Goal: Information Seeking & Learning: Learn about a topic

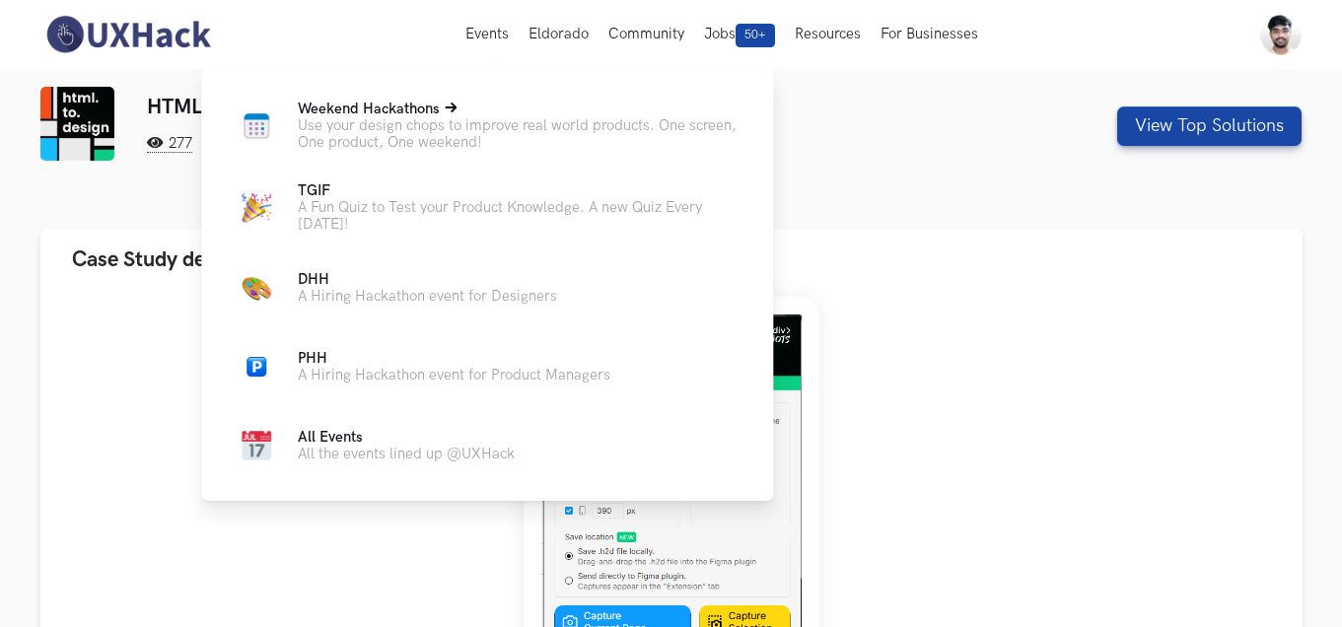
click at [352, 133] on p "Use your design chops to improve real world products. One screen, One product, …" at bounding box center [520, 134] width 444 height 34
click at [376, 108] on span "Weekend Hackathons Live" at bounding box center [369, 109] width 142 height 17
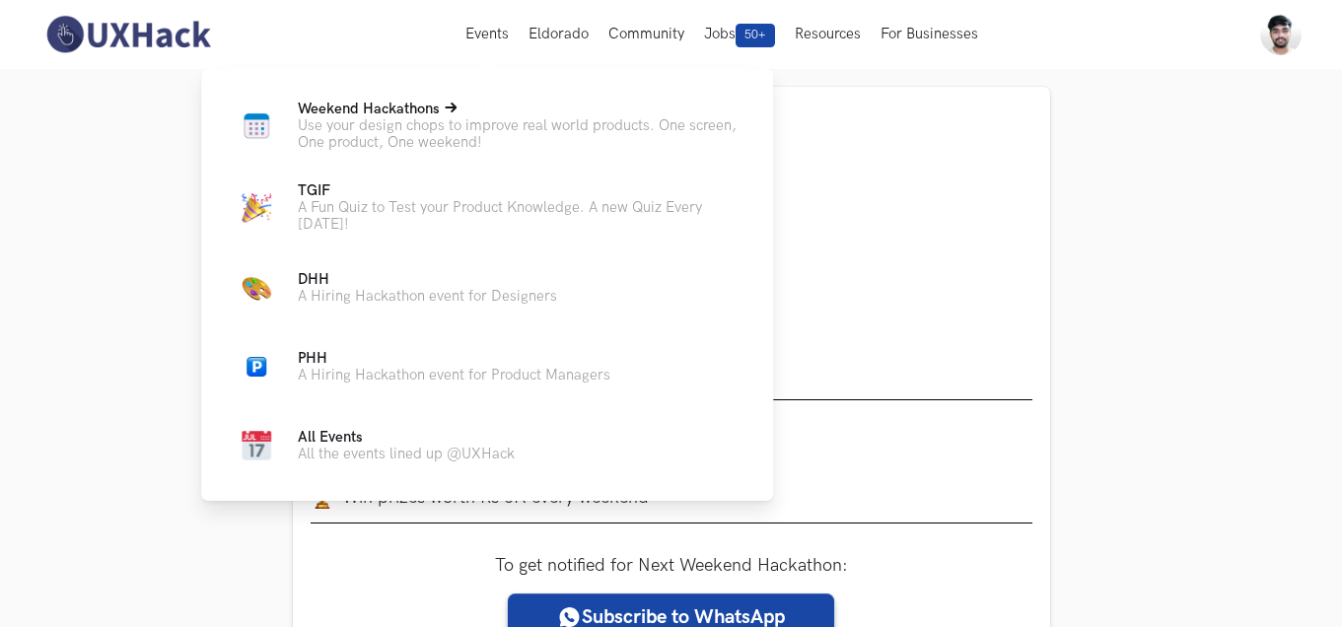
click at [421, 114] on span "Weekend Hackathons Live" at bounding box center [369, 109] width 142 height 17
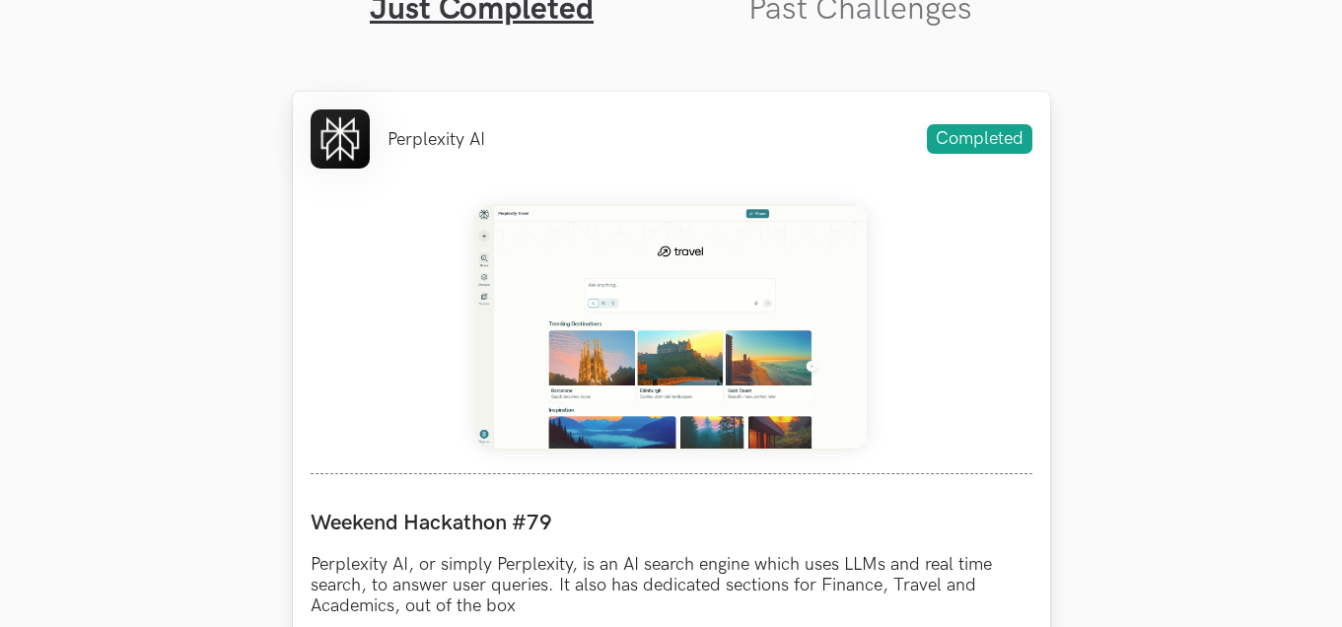
scroll to position [733, 0]
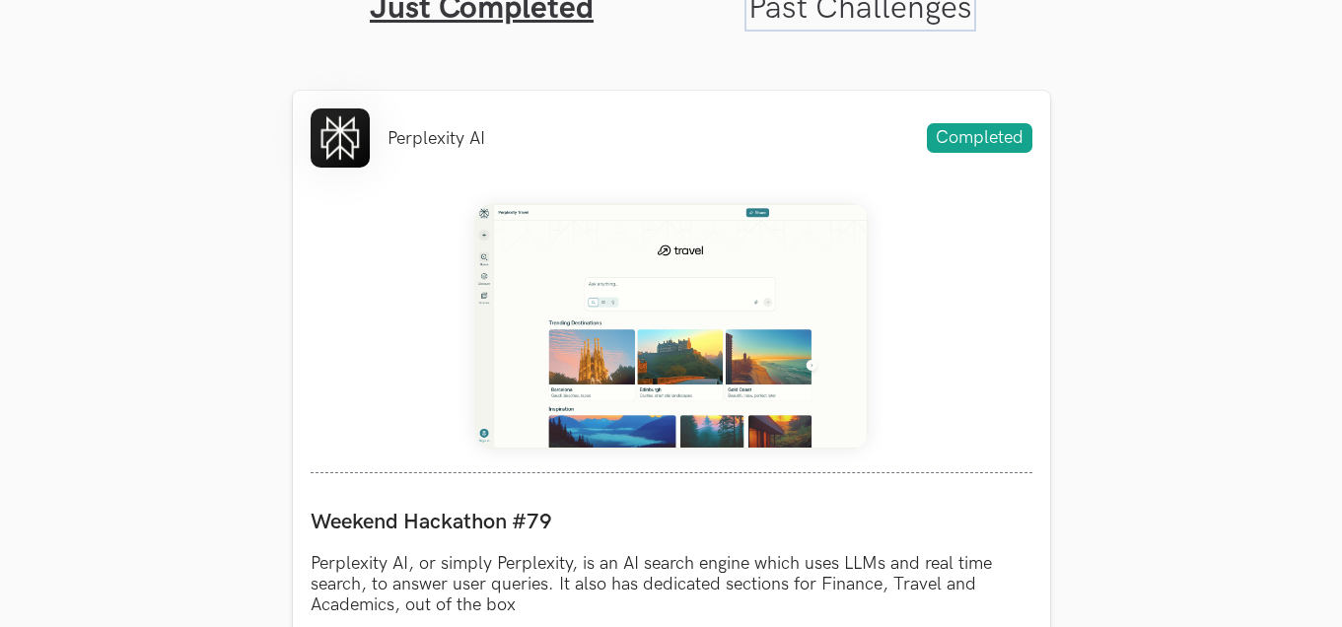
click at [834, 12] on link "Past Challenges" at bounding box center [861, 8] width 224 height 38
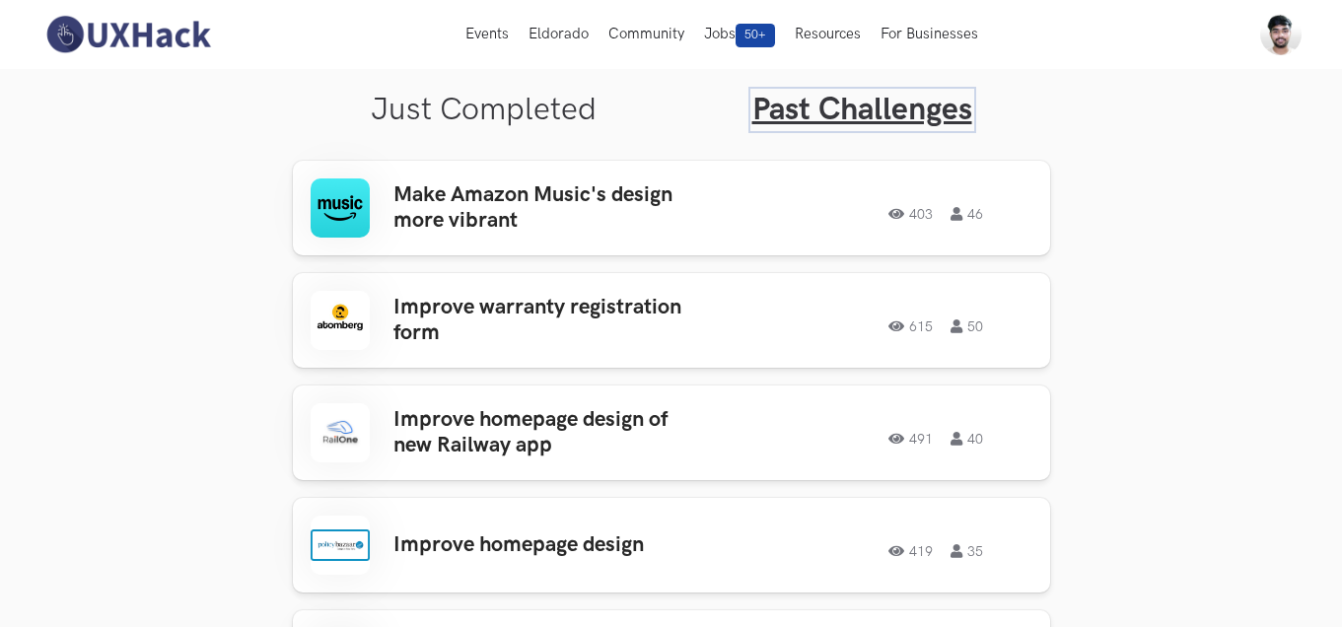
scroll to position [644, 0]
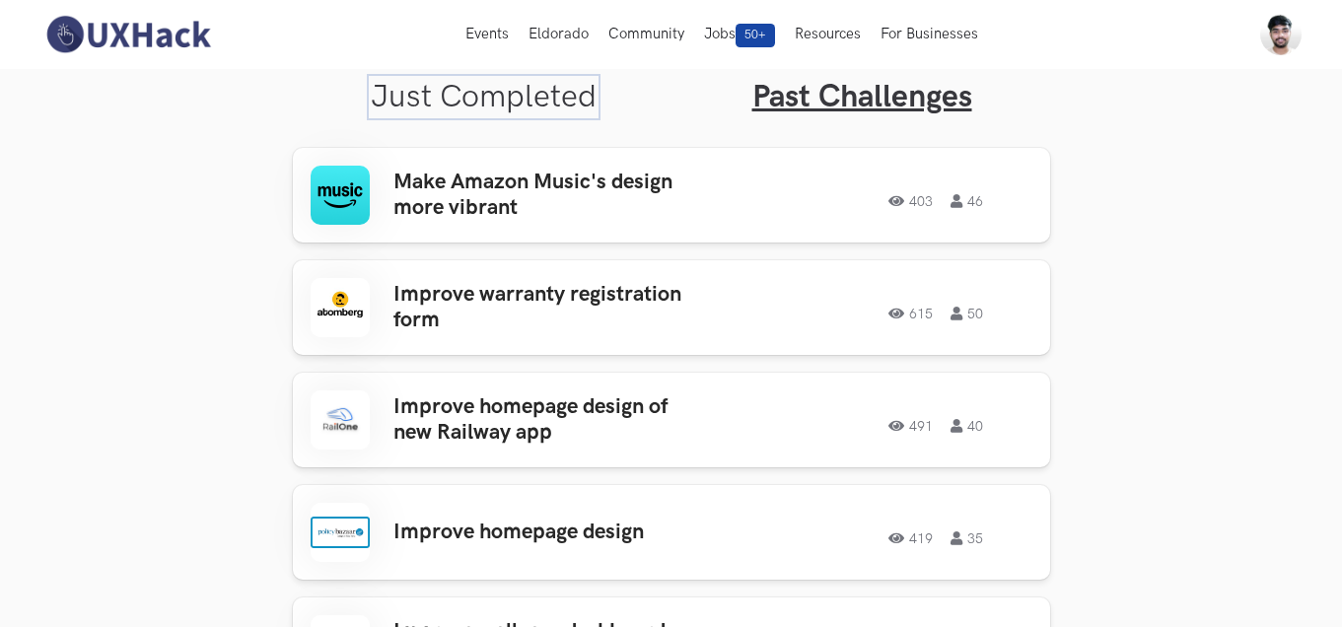
click at [485, 95] on link "Just Completed" at bounding box center [484, 97] width 226 height 38
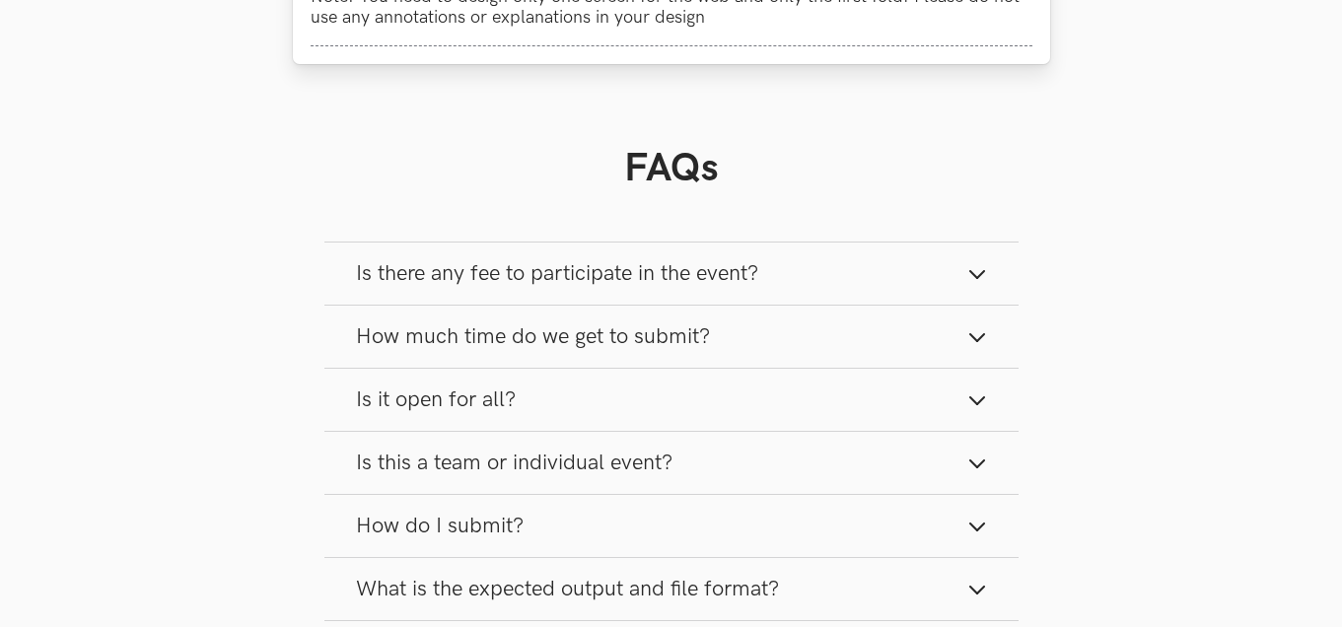
scroll to position [1493, 0]
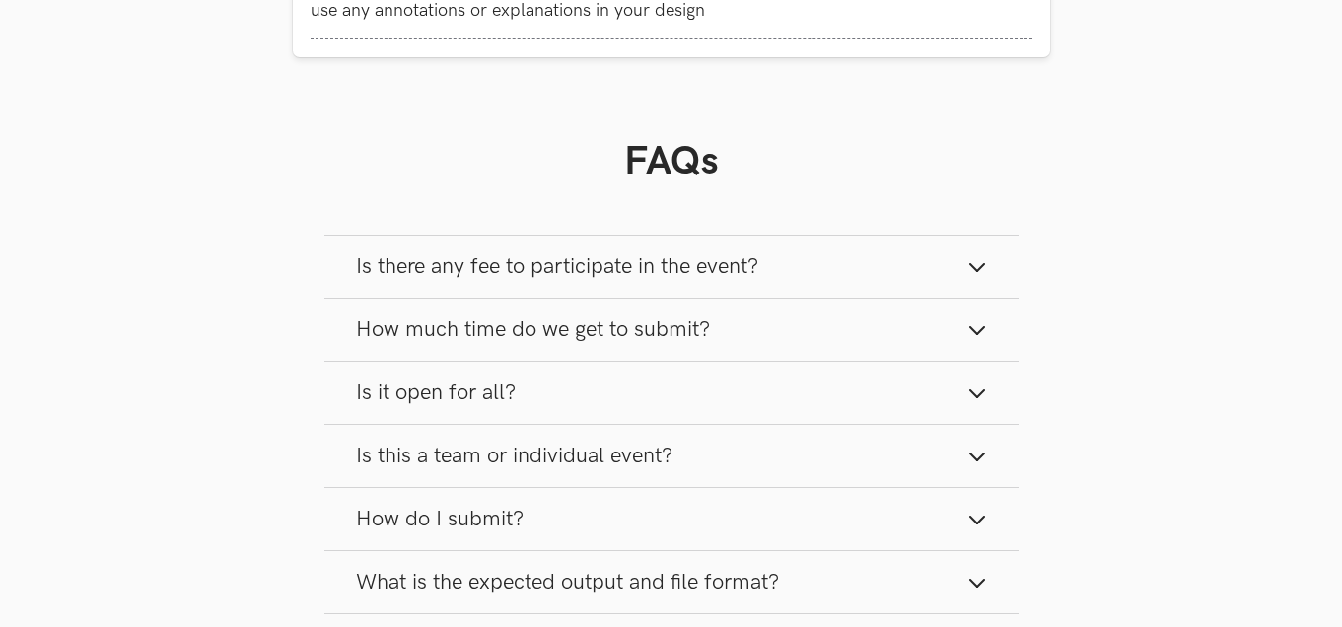
click at [539, 257] on span "Is there any fee to participate in the event?" at bounding box center [557, 266] width 402 height 27
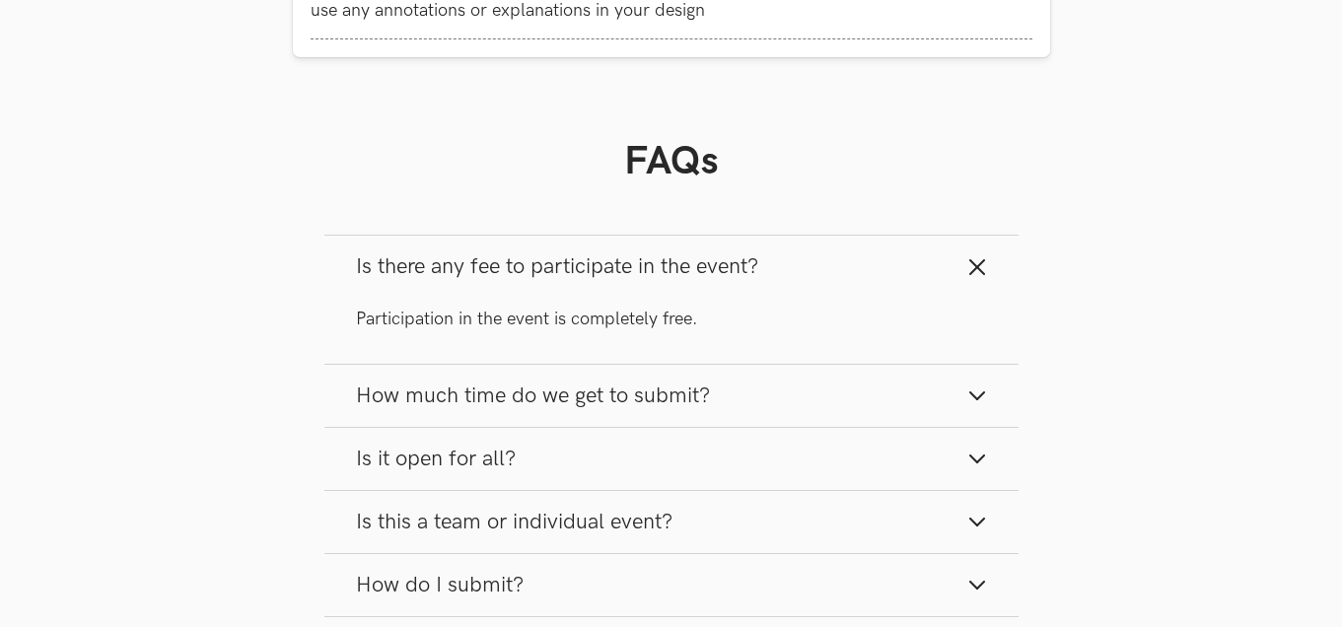
click at [539, 257] on span "Is there any fee to participate in the event?" at bounding box center [557, 266] width 402 height 27
